Goal: Task Accomplishment & Management: Use online tool/utility

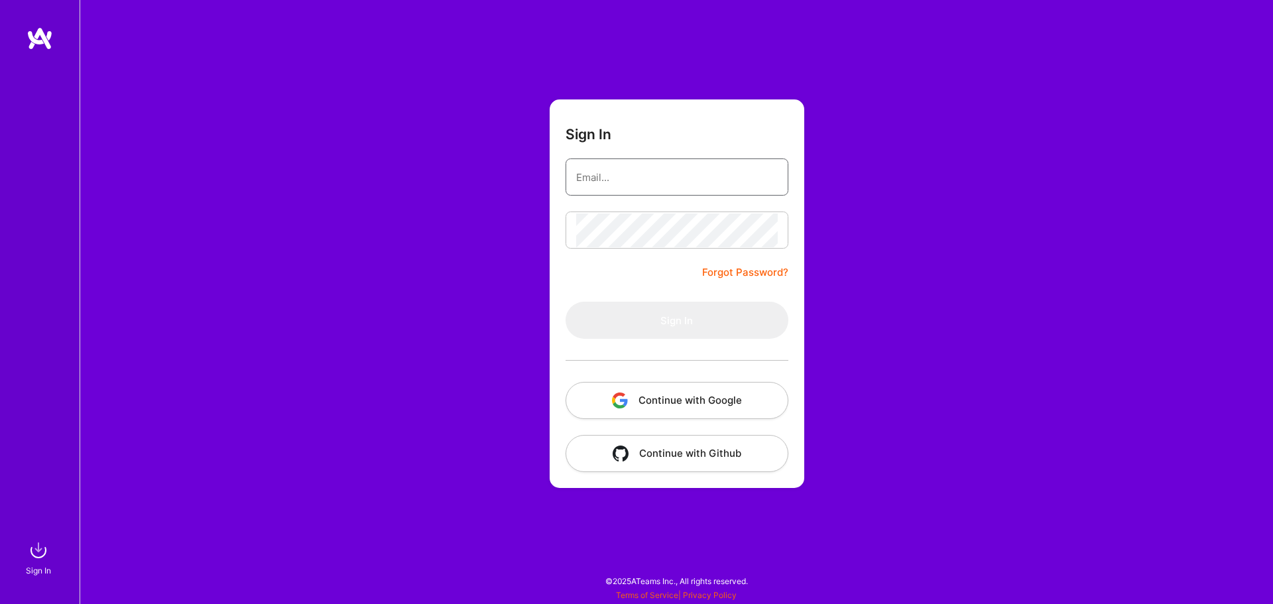
type input "[EMAIL_ADDRESS][DOMAIN_NAME]"
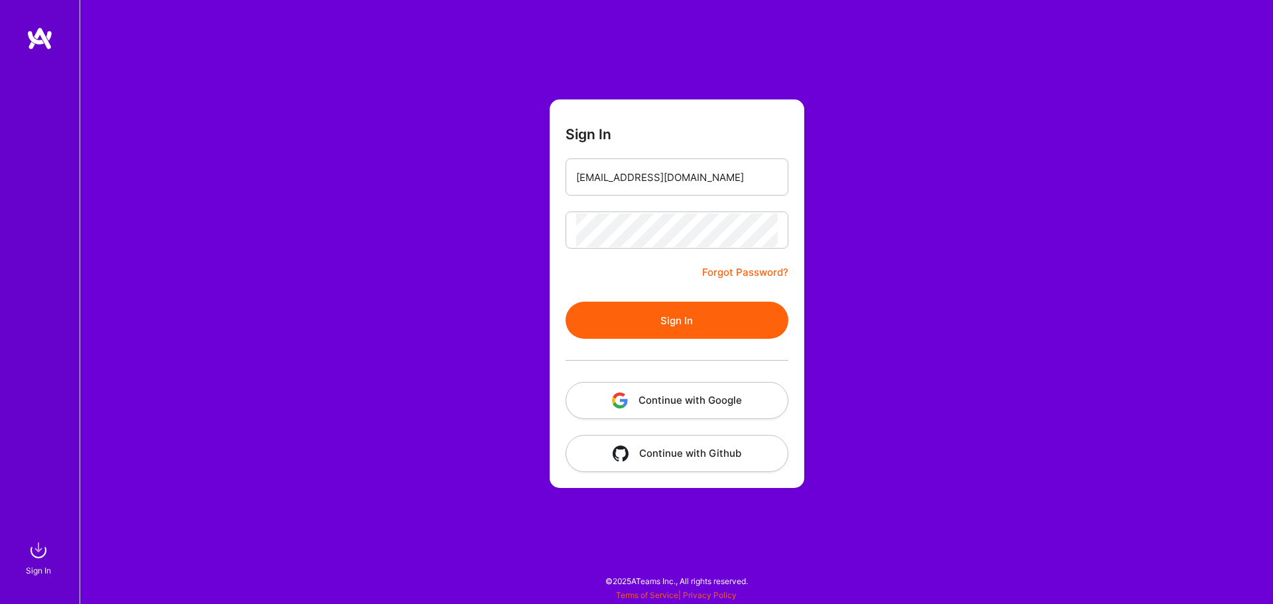
click at [622, 325] on button "Sign In" at bounding box center [676, 320] width 223 height 37
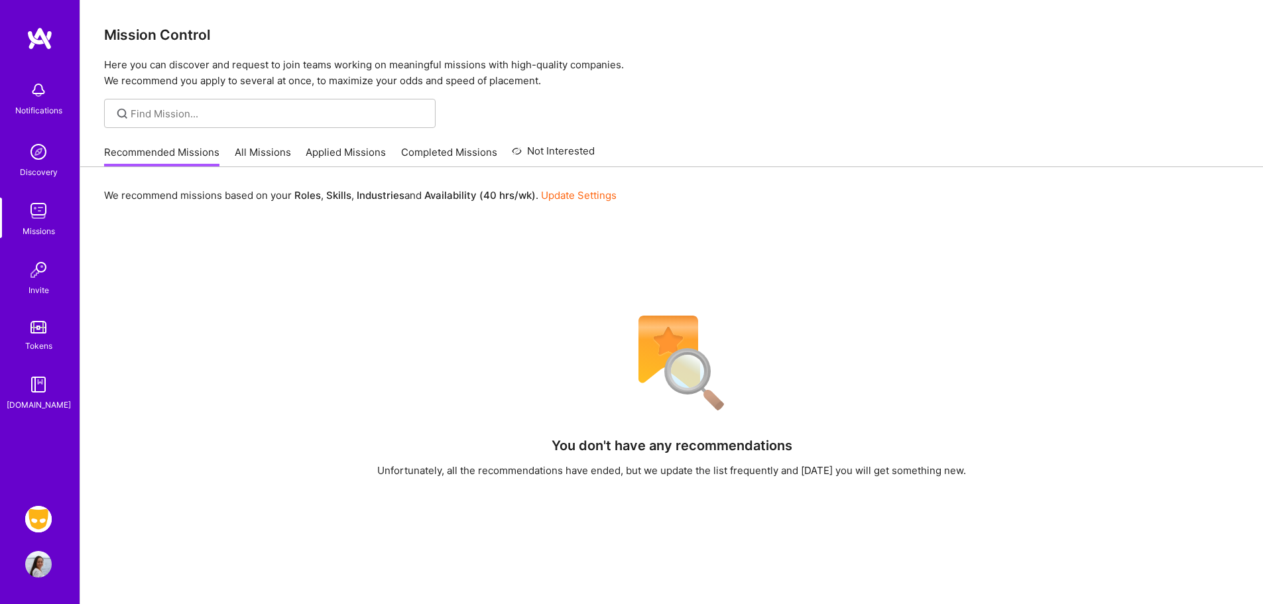
click at [34, 522] on img at bounding box center [38, 519] width 27 height 27
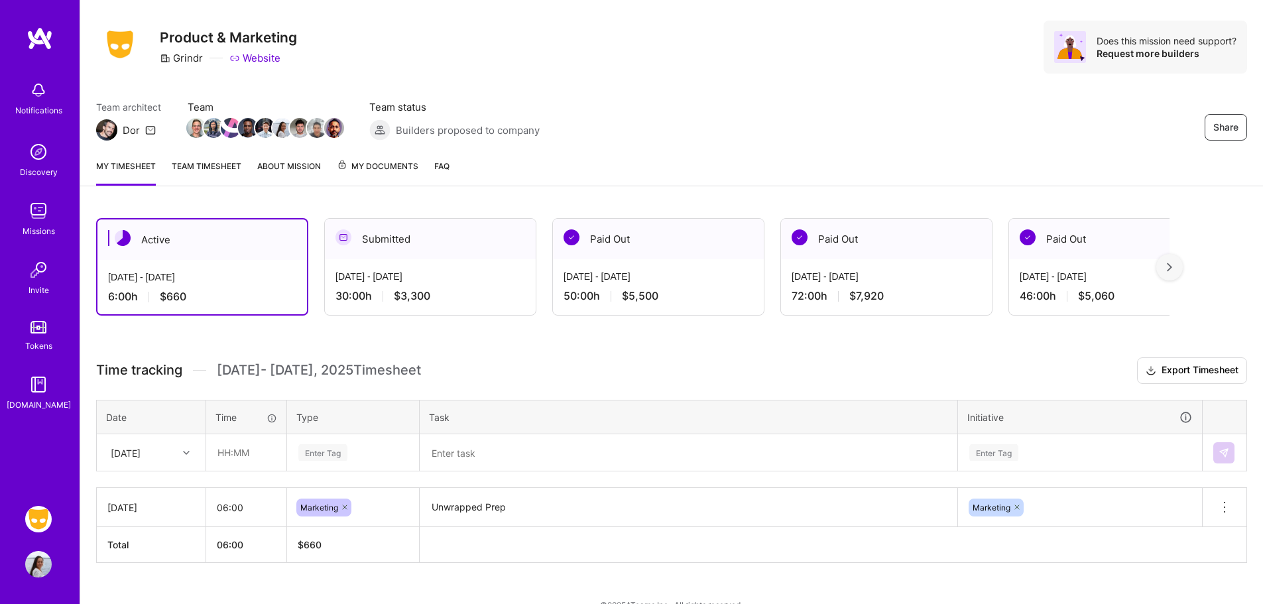
scroll to position [50, 0]
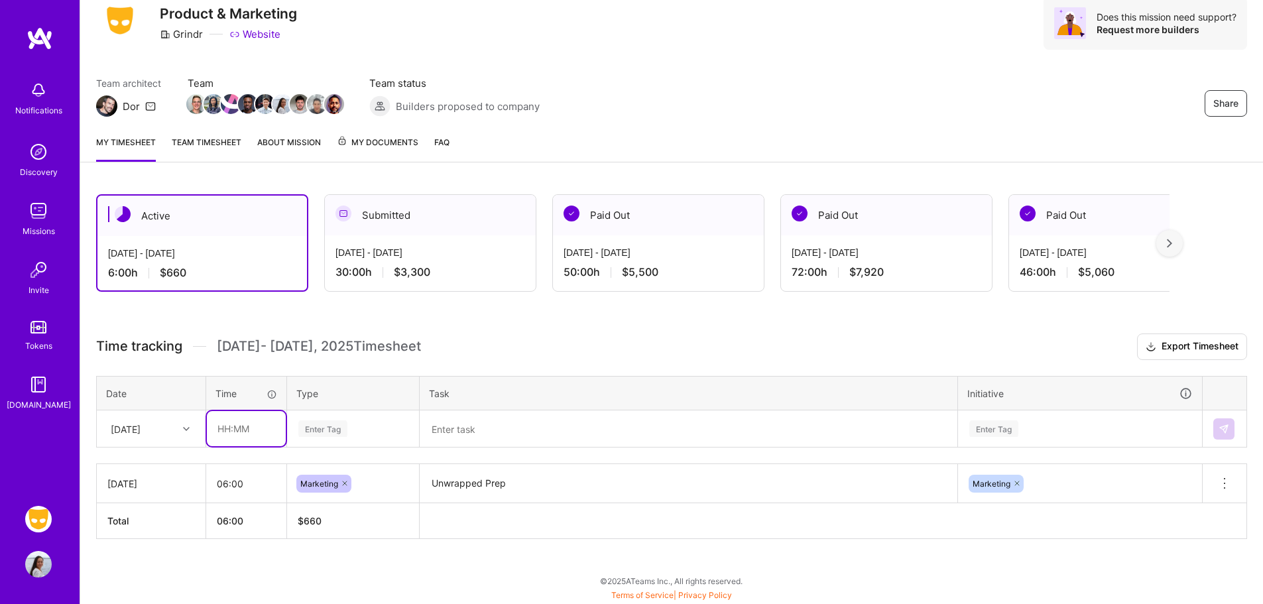
click at [237, 425] on input "text" at bounding box center [246, 428] width 79 height 35
click at [147, 438] on div "[DATE]" at bounding box center [141, 429] width 74 height 22
click at [134, 511] on div "[DATE]" at bounding box center [150, 515] width 107 height 25
click at [269, 414] on input "text" at bounding box center [246, 428] width 79 height 35
type input "06:00"
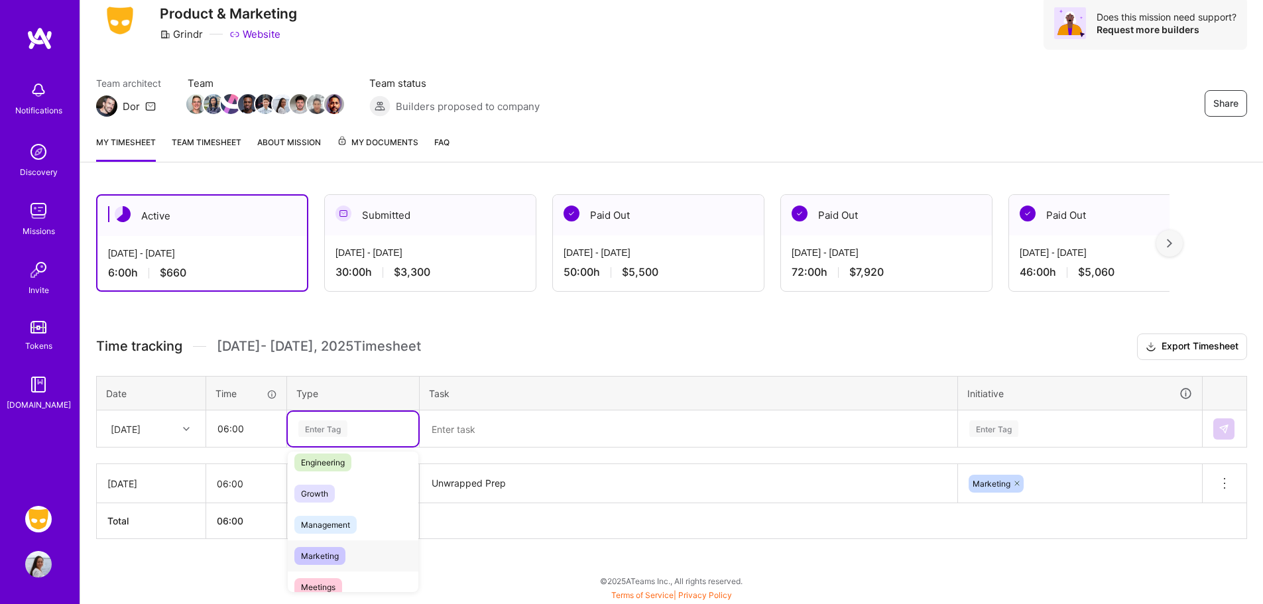
scroll to position [107, 0]
click at [349, 550] on div "Marketing" at bounding box center [353, 551] width 131 height 31
click at [398, 486] on tr "[DATE] 06:00 Marketing Unwrapped Prep Marketing Delete row" at bounding box center [672, 483] width 1150 height 39
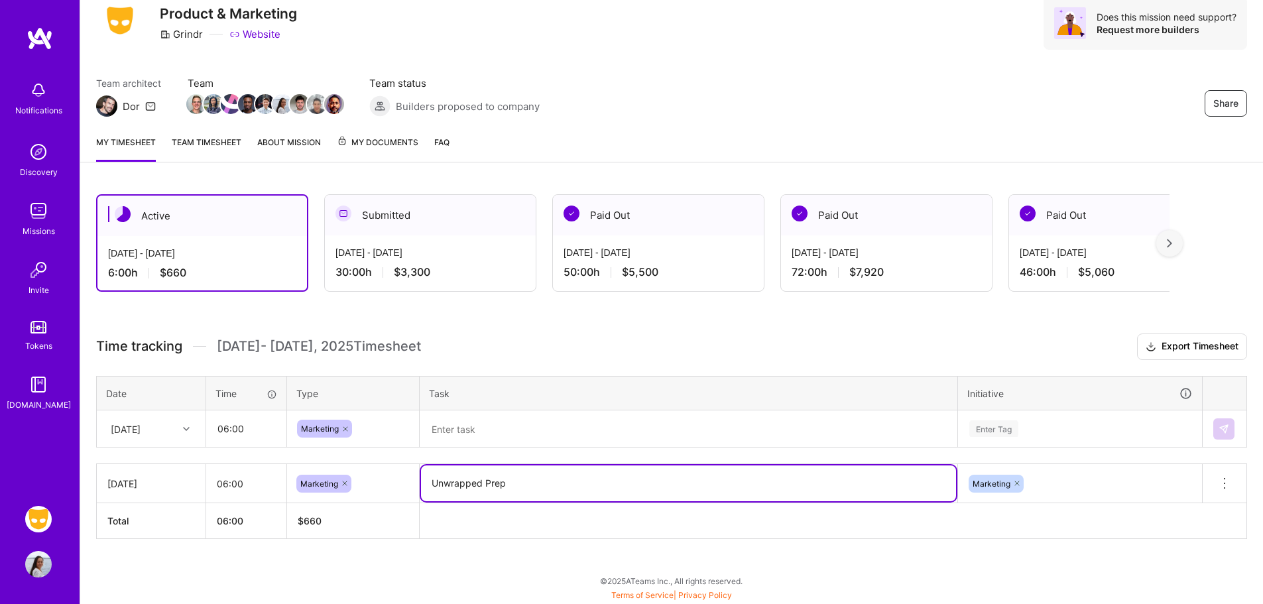
click at [467, 422] on textarea at bounding box center [688, 429] width 535 height 34
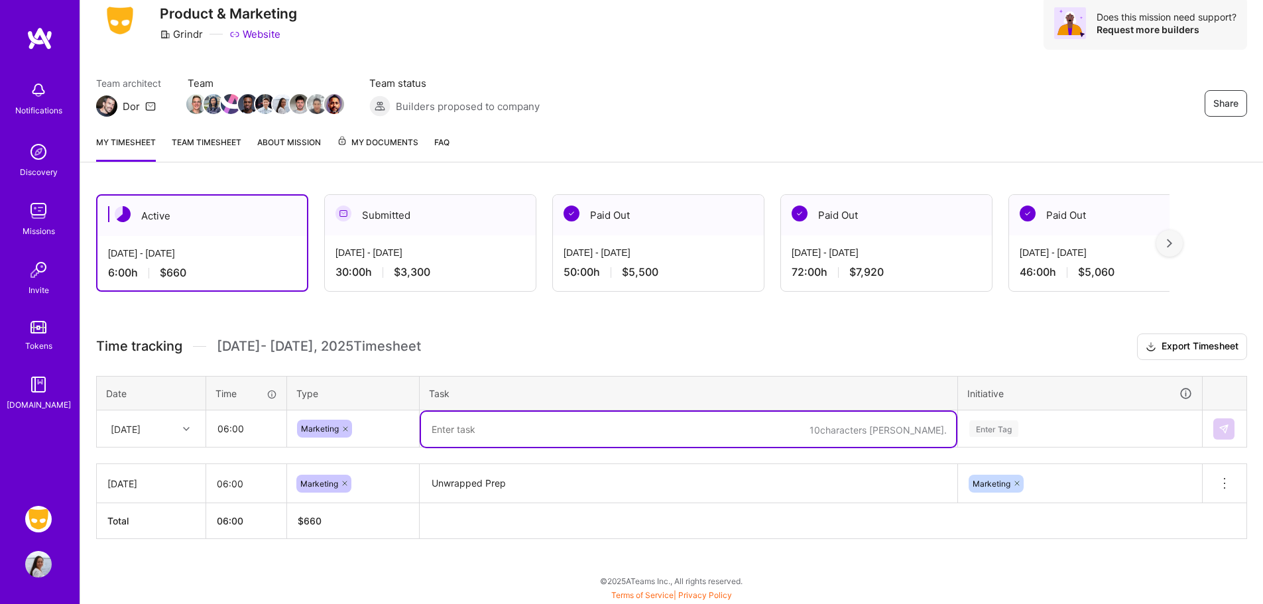
paste textarea "Unwrapped Prep"
click at [1014, 437] on div "Enter Tag" at bounding box center [1079, 429] width 243 height 34
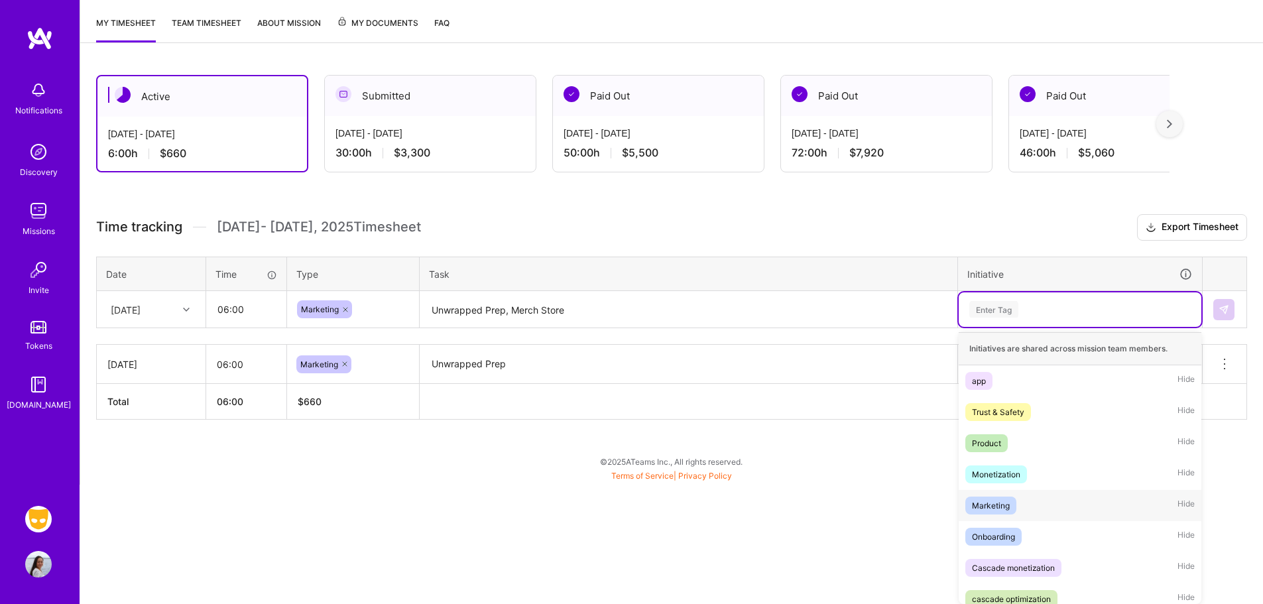
click at [992, 508] on div "Marketing" at bounding box center [991, 505] width 38 height 14
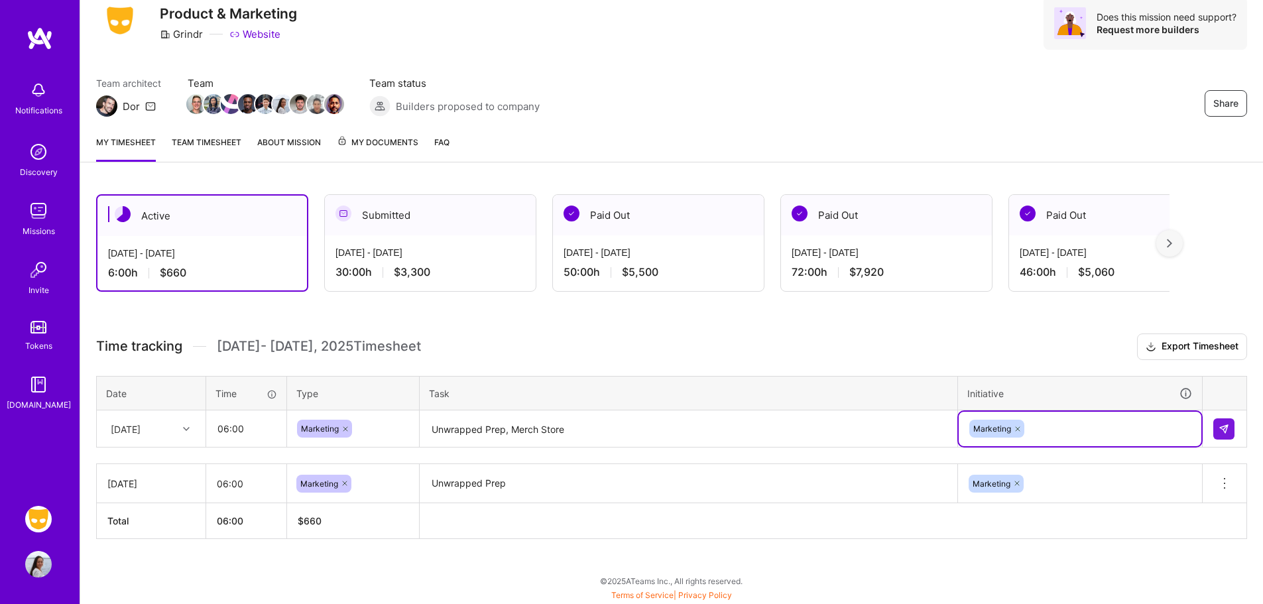
scroll to position [50, 0]
drag, startPoint x: 593, startPoint y: 424, endPoint x: 603, endPoint y: 436, distance: 16.0
click at [595, 424] on textarea "Unwrapped Prep, Merch Store" at bounding box center [688, 429] width 535 height 35
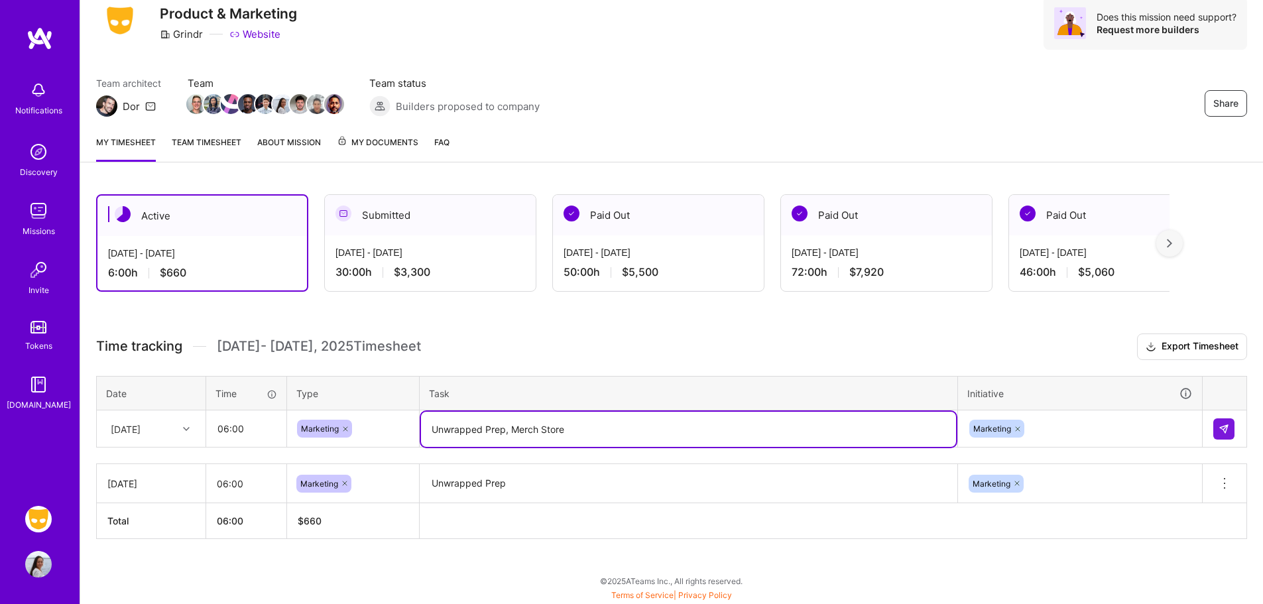
click at [604, 436] on textarea "Unwrapped Prep, Merch Store" at bounding box center [688, 429] width 535 height 35
type textarea "Unwrapped Prep, Merch Store Fall Launch"
click at [1216, 420] on button at bounding box center [1223, 428] width 21 height 21
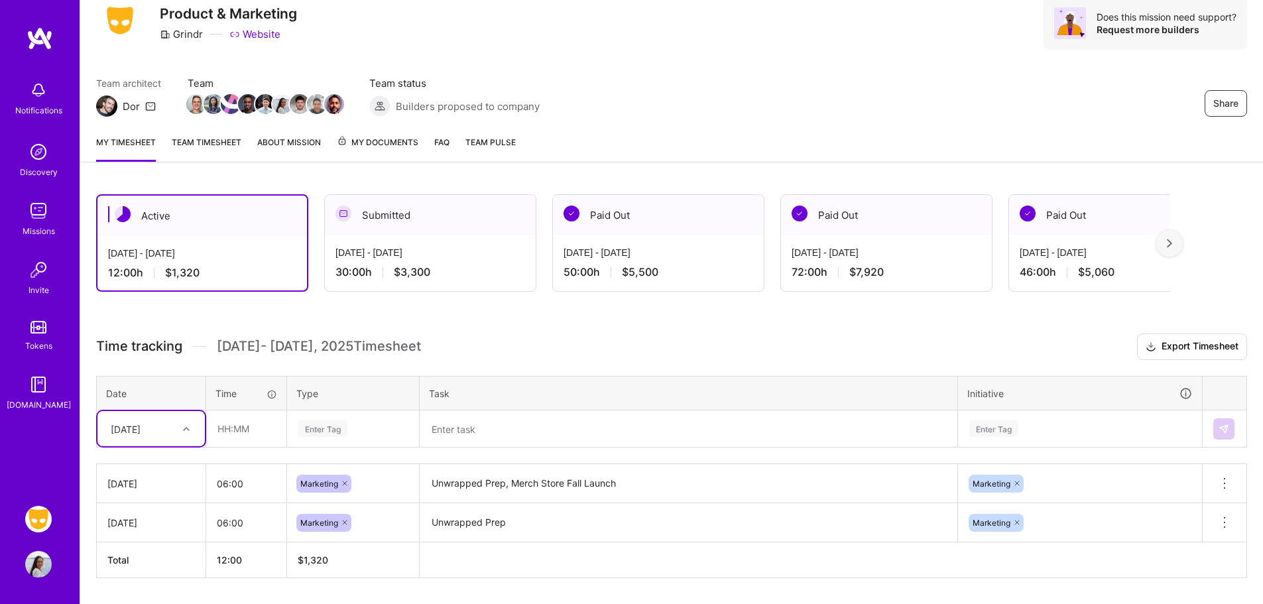
click at [137, 420] on div "[DATE]" at bounding box center [141, 429] width 74 height 22
click at [131, 510] on div "[DATE]" at bounding box center [150, 515] width 107 height 25
click at [239, 430] on input "text" at bounding box center [246, 428] width 79 height 35
type input "06:00"
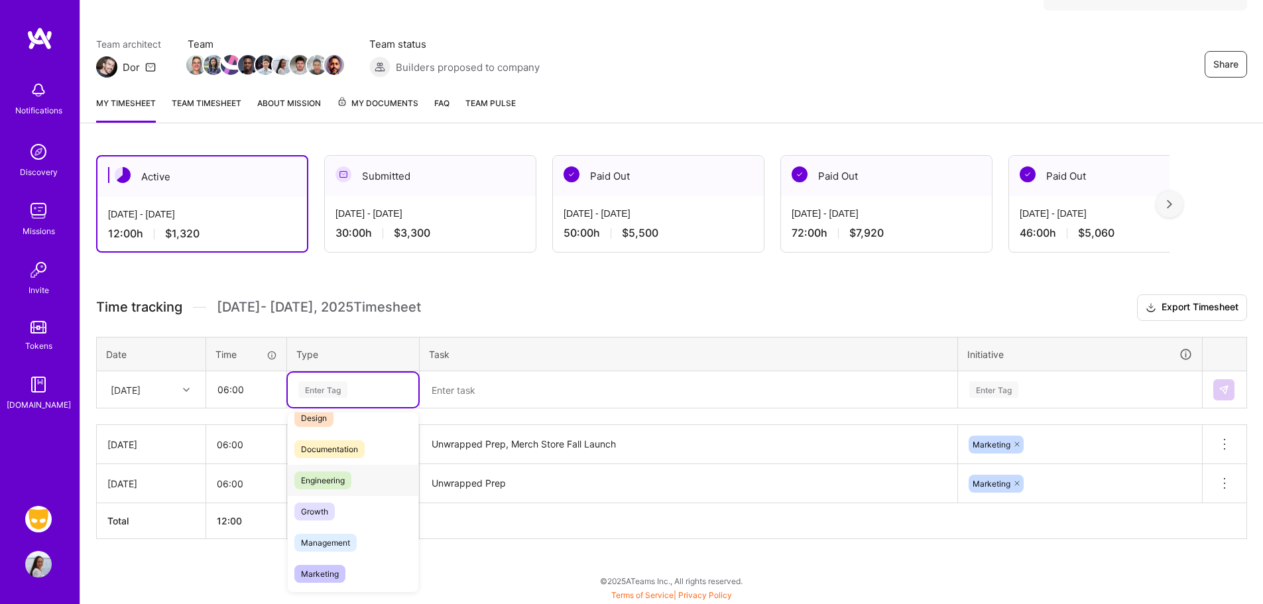
scroll to position [48, 0]
click at [319, 573] on span "Marketing" at bounding box center [319, 572] width 51 height 18
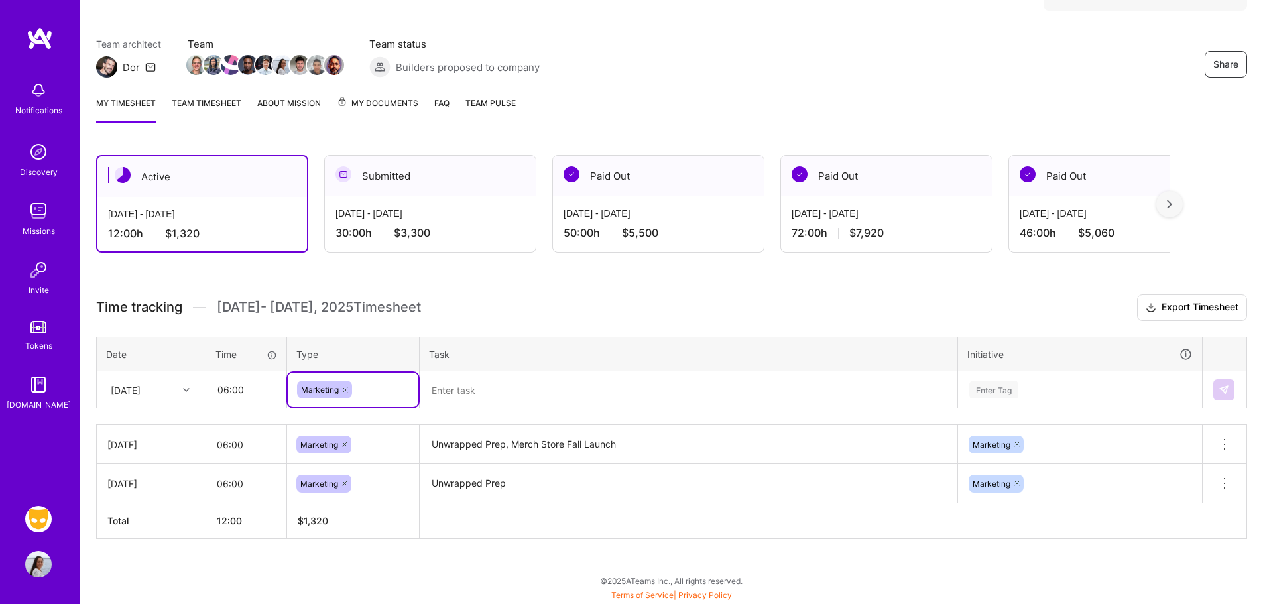
click at [492, 404] on textarea at bounding box center [688, 390] width 535 height 35
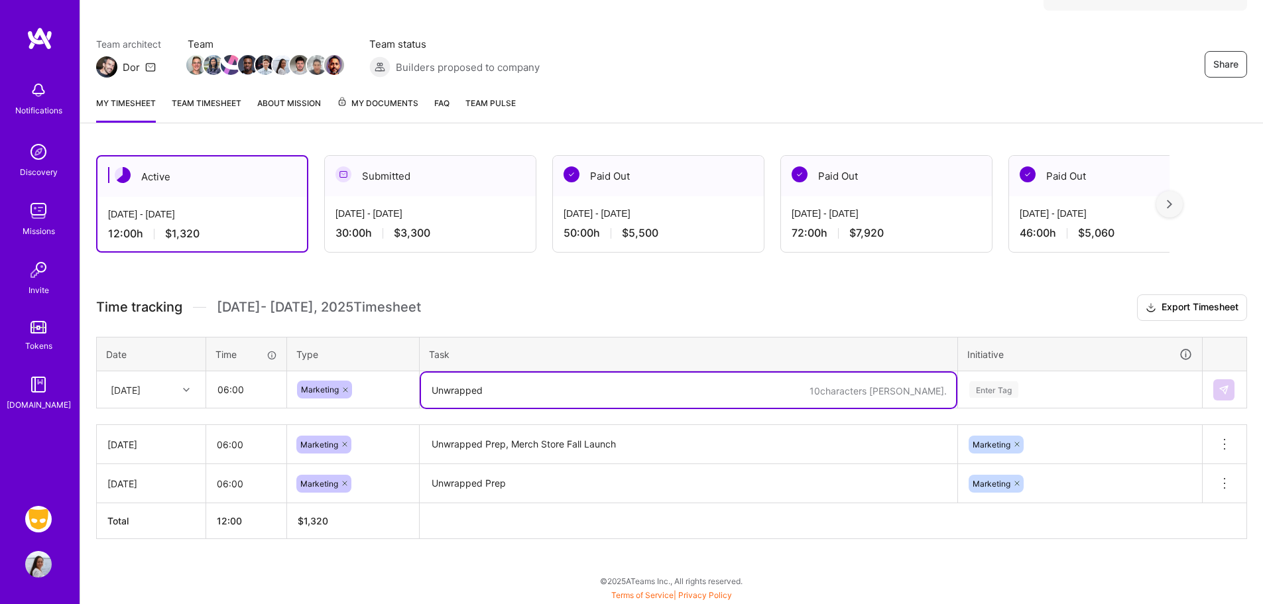
click at [1063, 377] on div "Enter Tag" at bounding box center [1079, 390] width 243 height 34
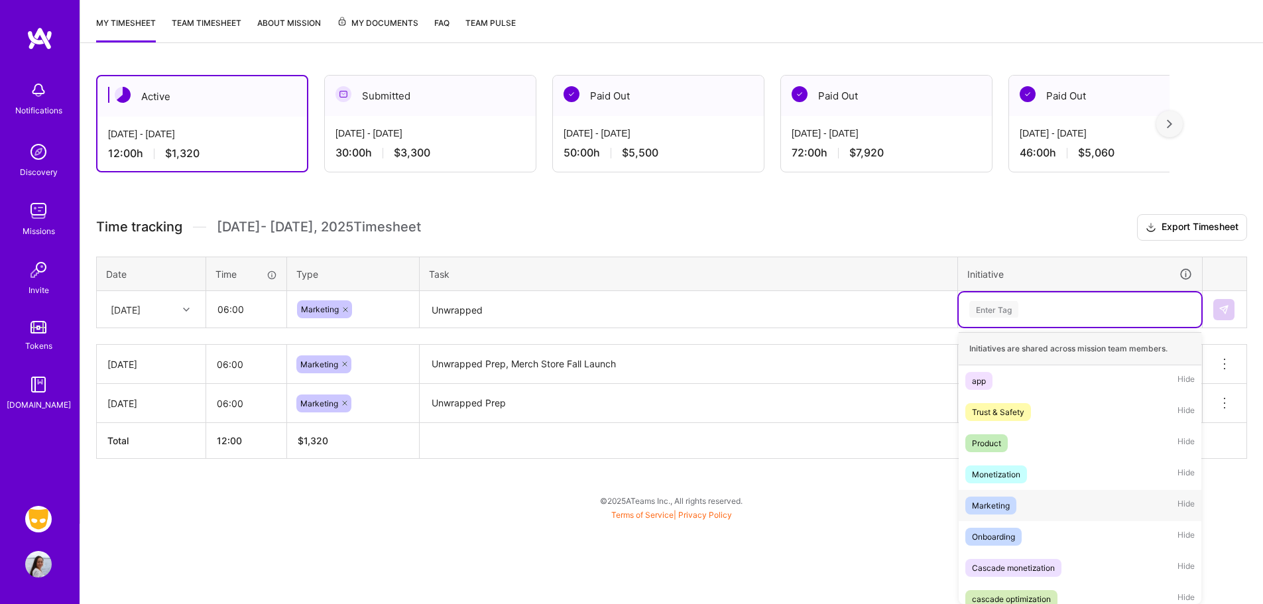
click at [1006, 500] on div "Marketing" at bounding box center [991, 505] width 38 height 14
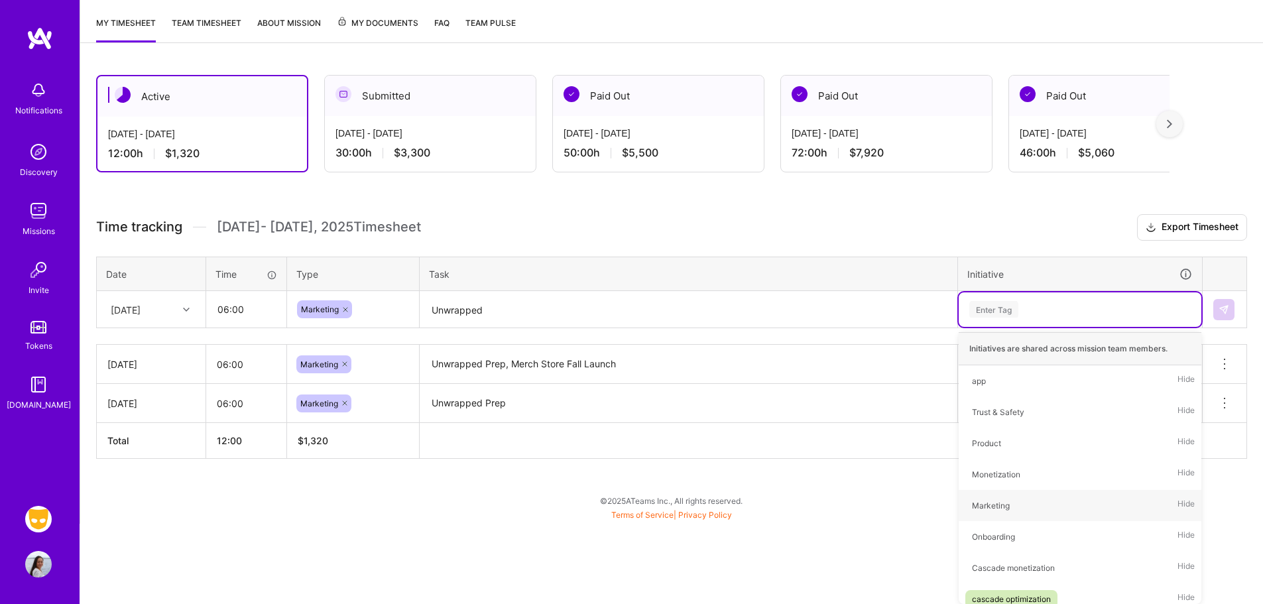
scroll to position [89, 0]
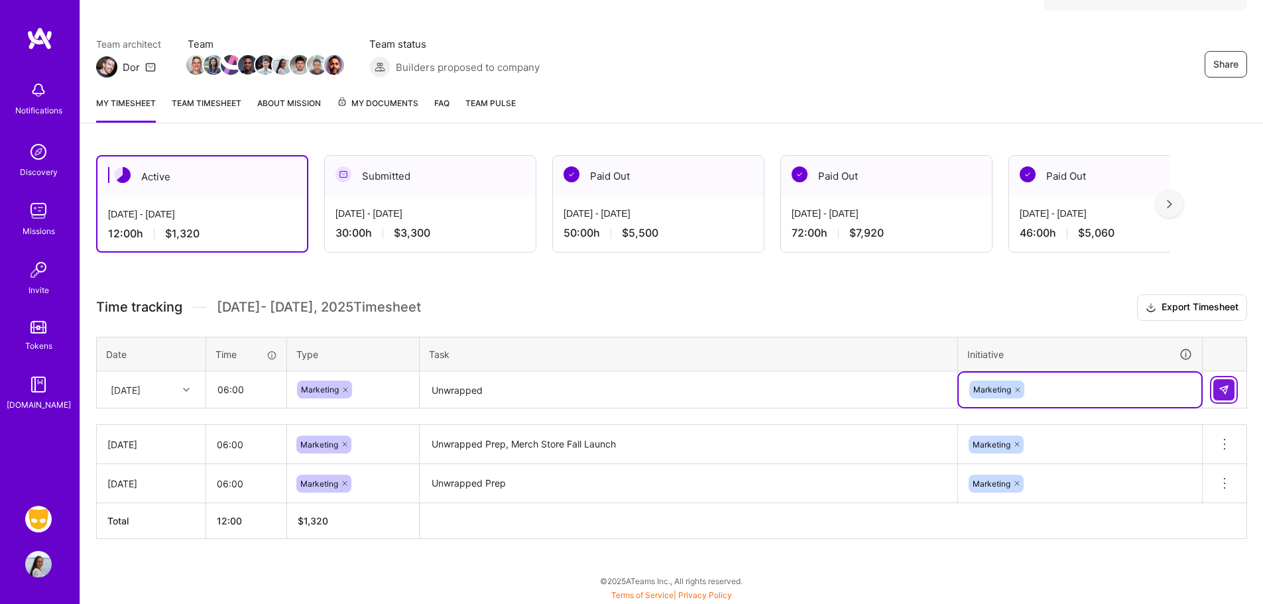
click at [1218, 382] on button at bounding box center [1223, 389] width 21 height 21
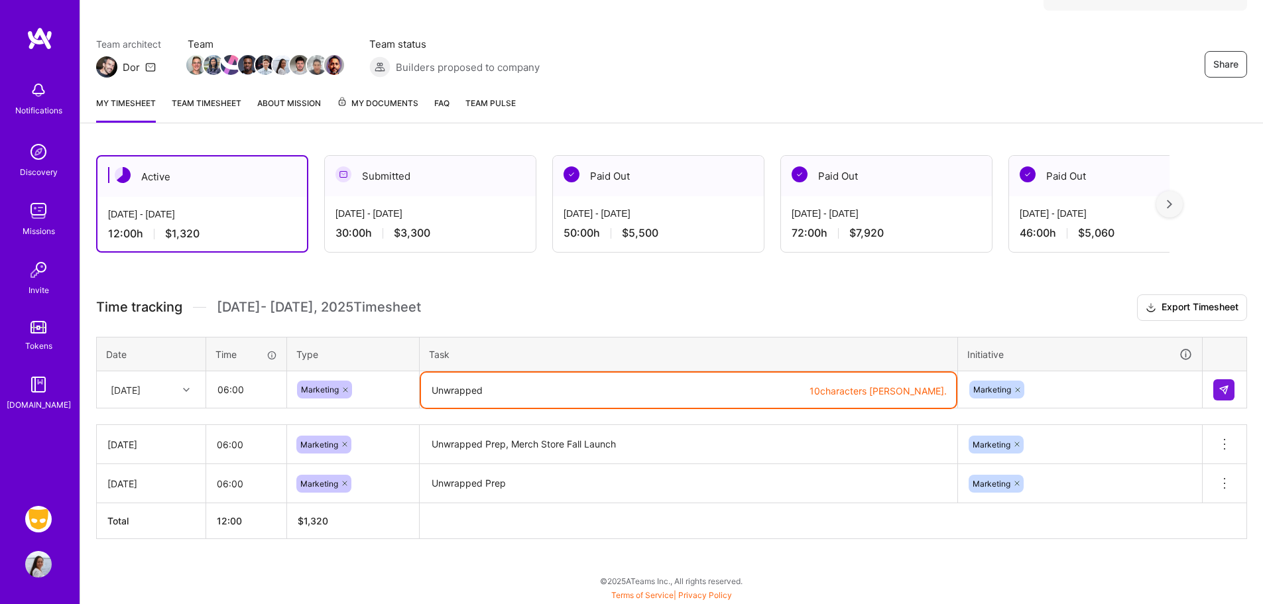
click at [583, 378] on textarea "Unwrapped" at bounding box center [688, 390] width 535 height 35
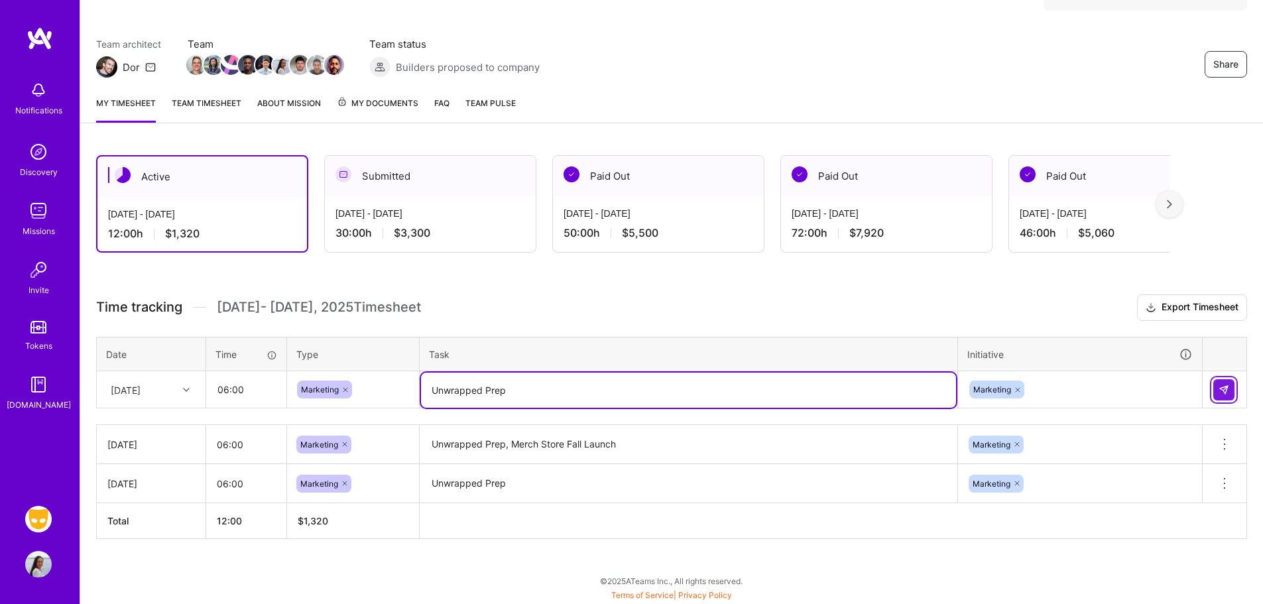
type textarea "Unwrapped Prep"
click at [1224, 384] on img at bounding box center [1223, 389] width 11 height 11
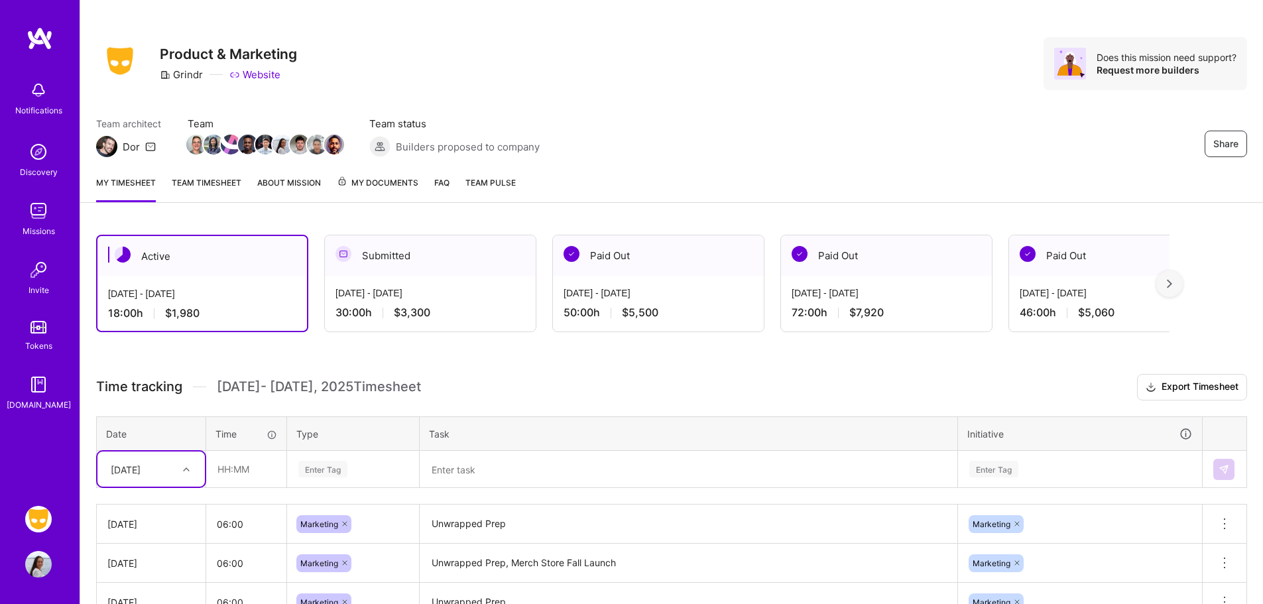
scroll to position [16, 0]
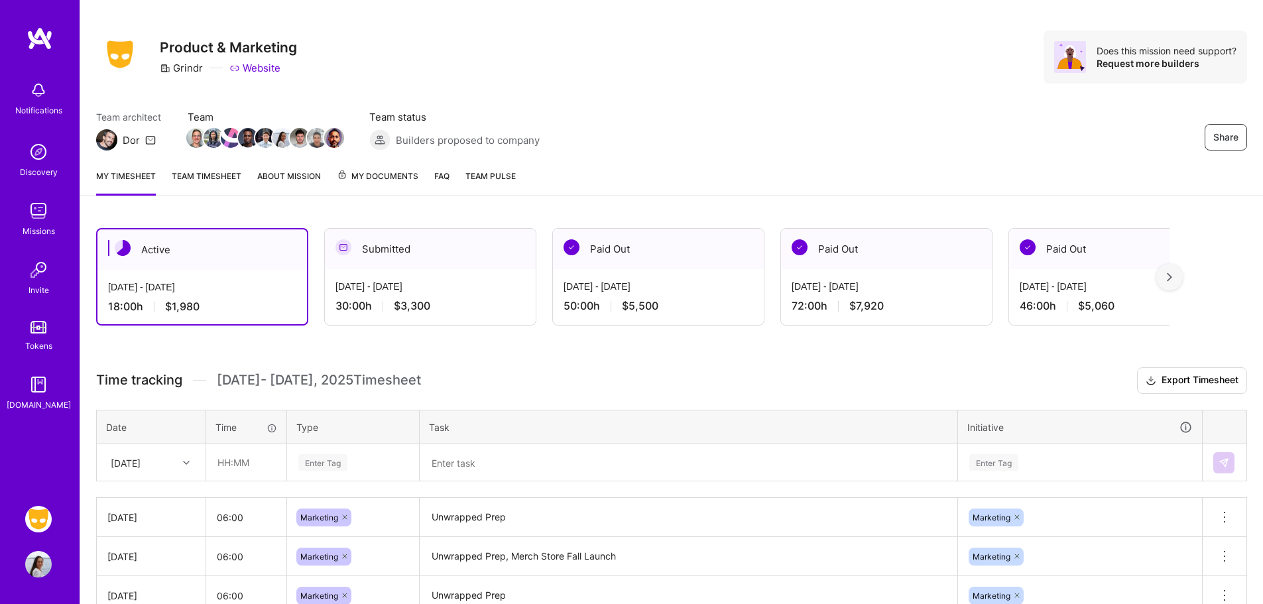
click at [200, 172] on link "Team timesheet" at bounding box center [207, 182] width 70 height 27
